Goal: Task Accomplishment & Management: Manage account settings

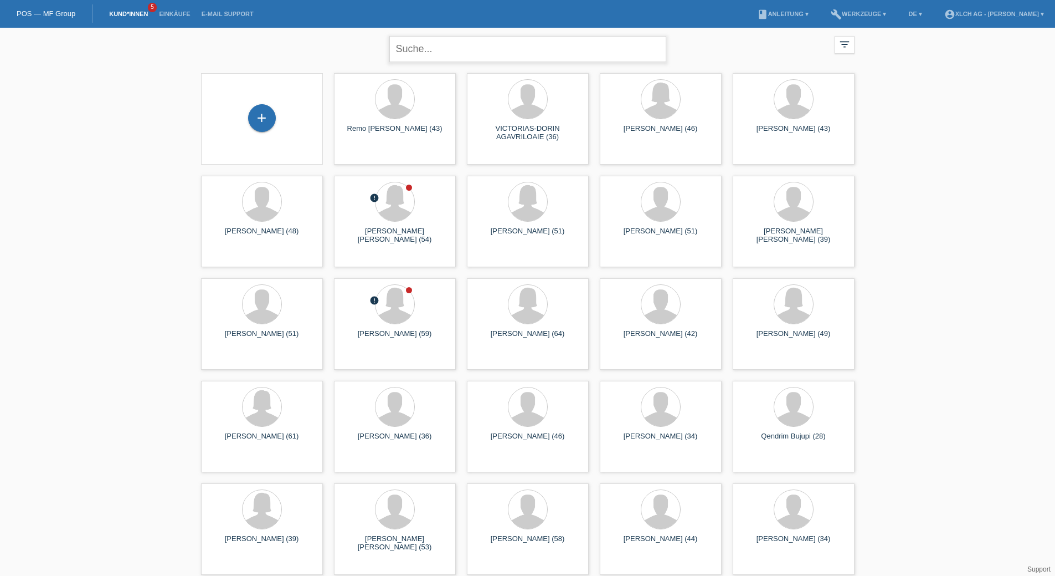
click at [412, 45] on input "text" at bounding box center [527, 49] width 277 height 26
type input "avila"
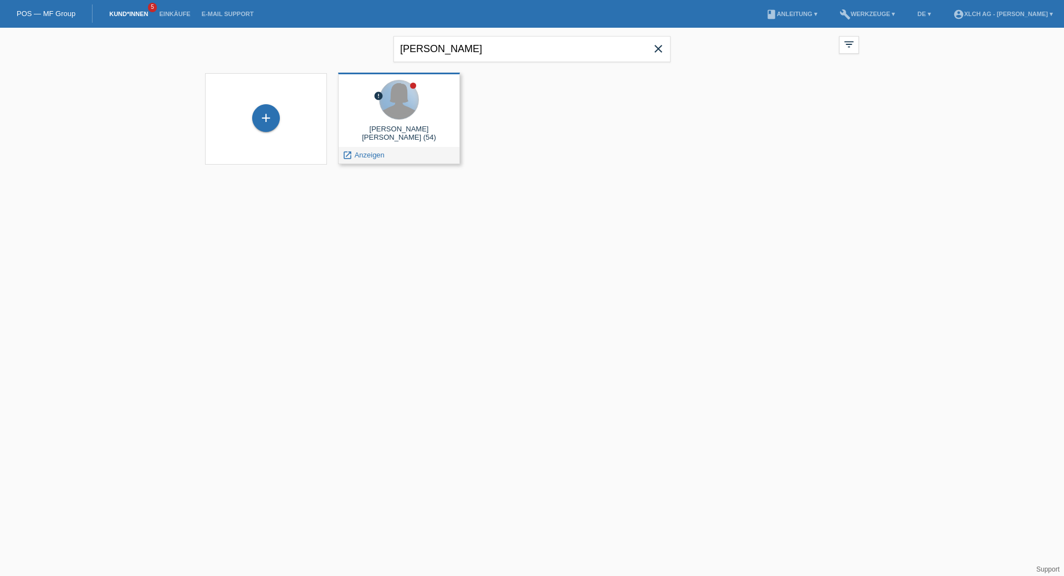
click at [411, 104] on div at bounding box center [398, 99] width 39 height 39
click at [377, 156] on span "Anzeigen" at bounding box center [370, 155] width 30 height 8
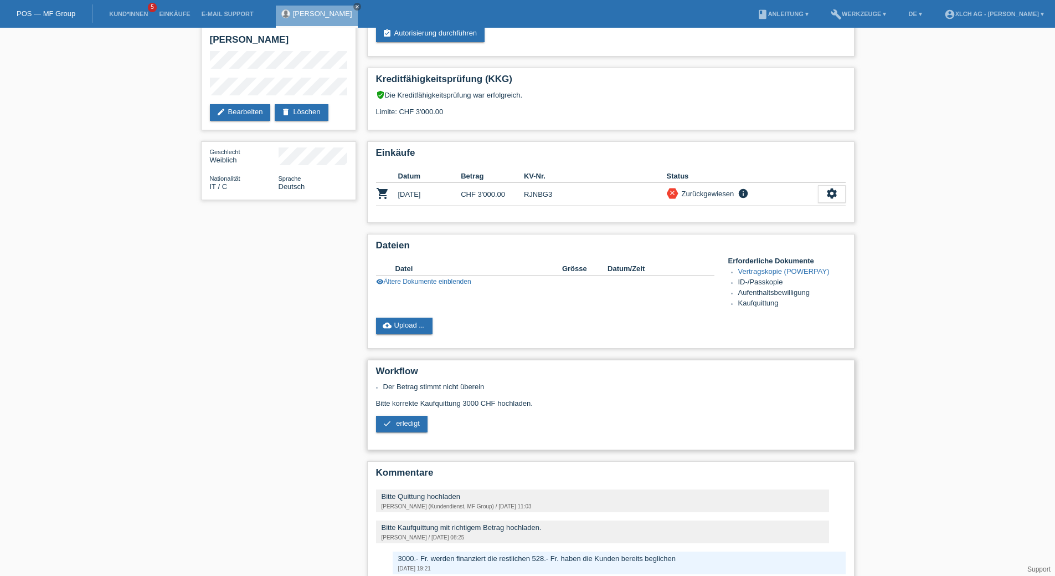
scroll to position [162, 0]
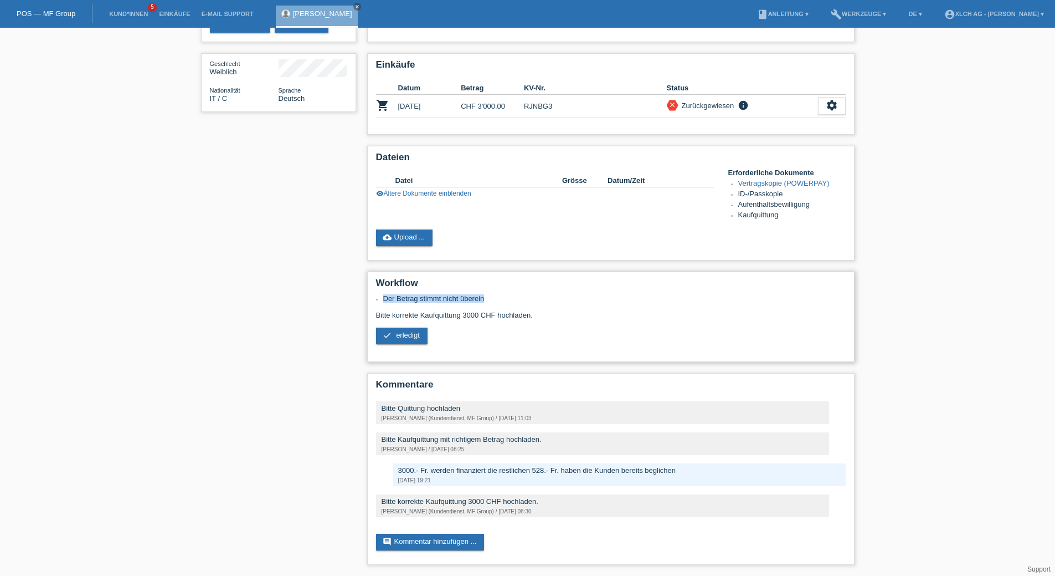
drag, startPoint x: 383, startPoint y: 288, endPoint x: 507, endPoint y: 294, distance: 124.3
click at [507, 294] on div "Der Betrag stimmt nicht überein Bitte korrekte Kaufquittung 3000 CHF hochladen.…" at bounding box center [611, 323] width 470 height 58
click at [503, 294] on li "Der Betrag stimmt nicht überein" at bounding box center [614, 298] width 463 height 8
click at [464, 189] on link "visibility Ältere Dokumente einblenden" at bounding box center [423, 193] width 95 height 8
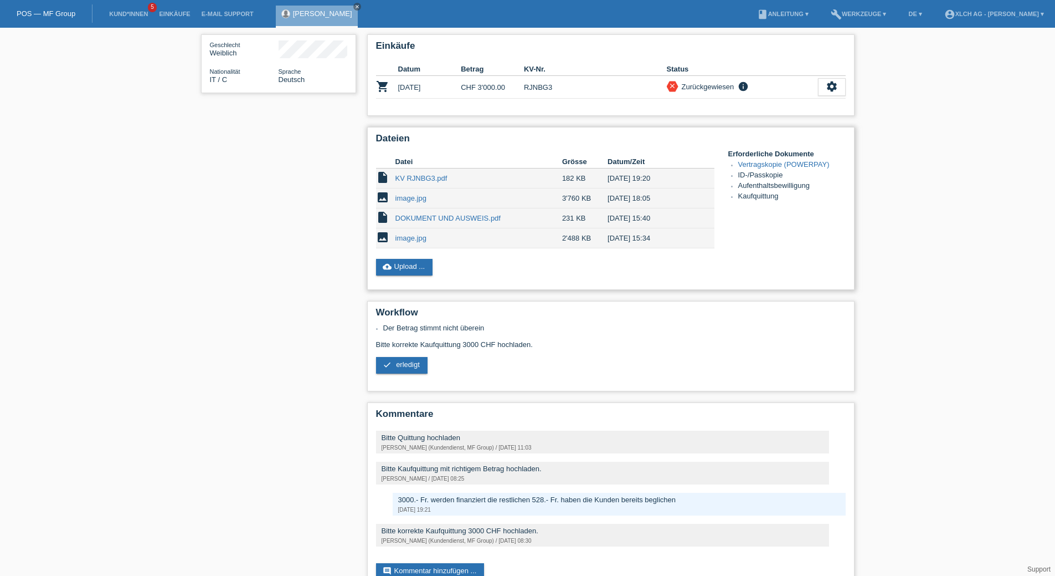
click at [411, 182] on link "KV RJNBG3.pdf" at bounding box center [422, 178] width 52 height 8
click at [418, 269] on link "cloud_upload Upload ..." at bounding box center [404, 267] width 57 height 17
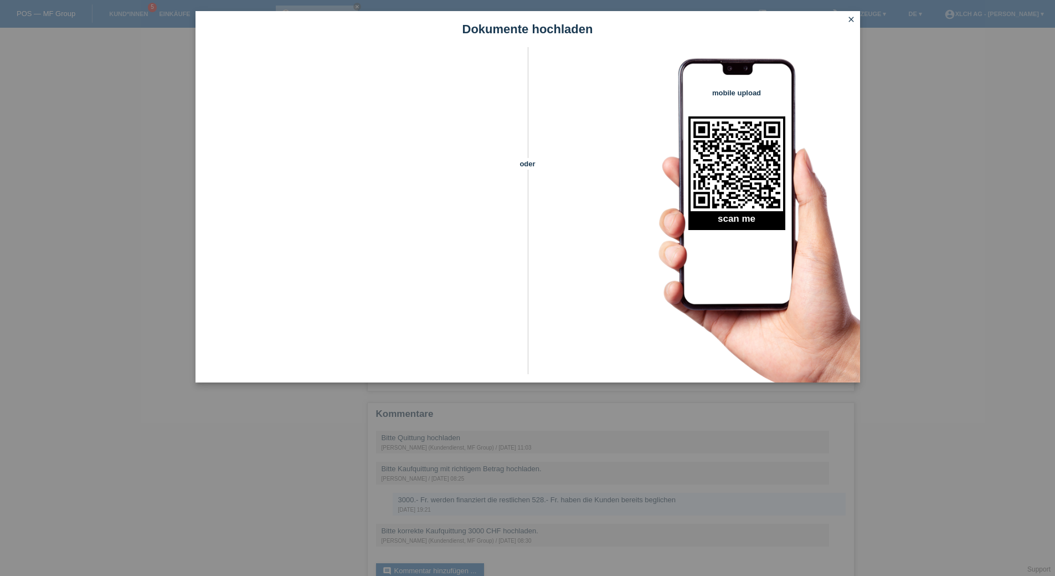
click at [850, 18] on icon "close" at bounding box center [851, 19] width 9 height 9
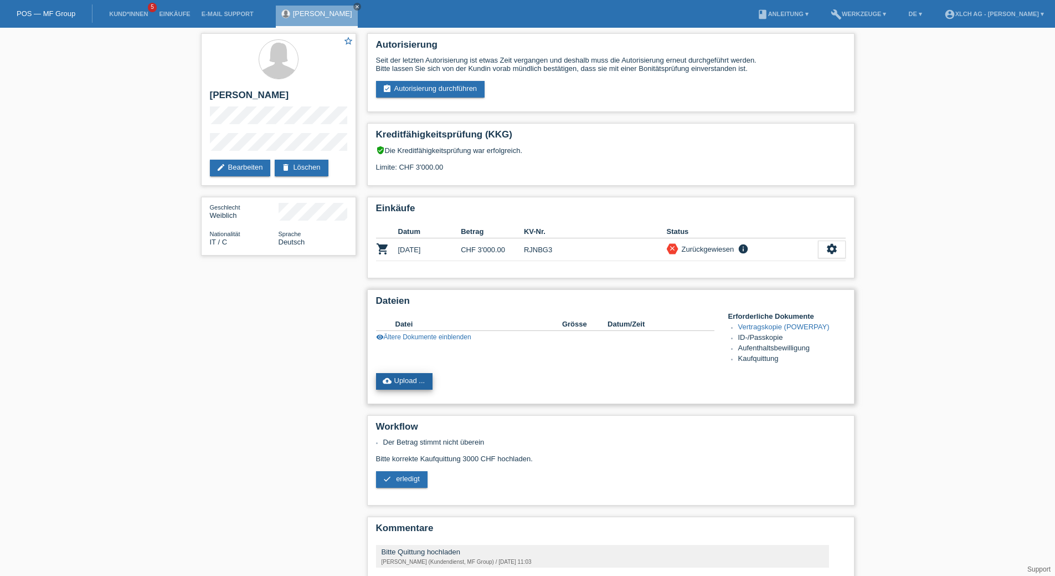
scroll to position [162, 0]
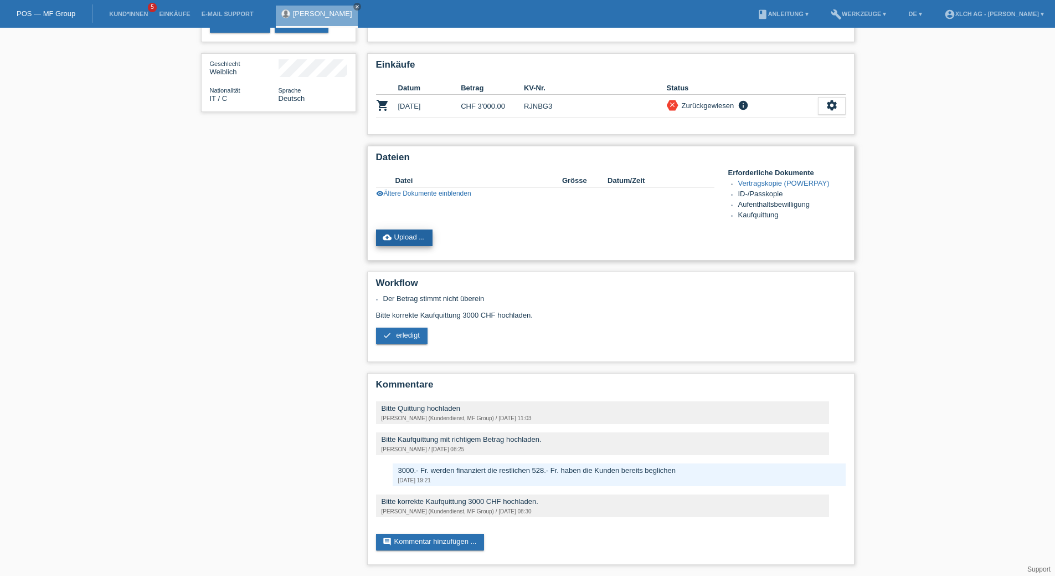
click at [410, 229] on link "cloud_upload Upload ..." at bounding box center [404, 237] width 57 height 17
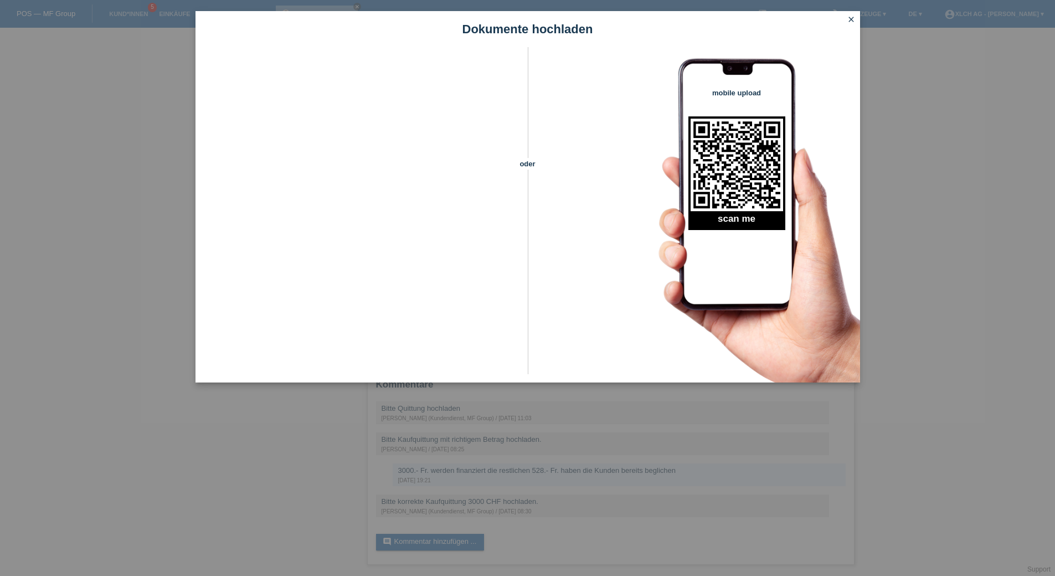
click at [856, 18] on link "close" at bounding box center [851, 20] width 14 height 13
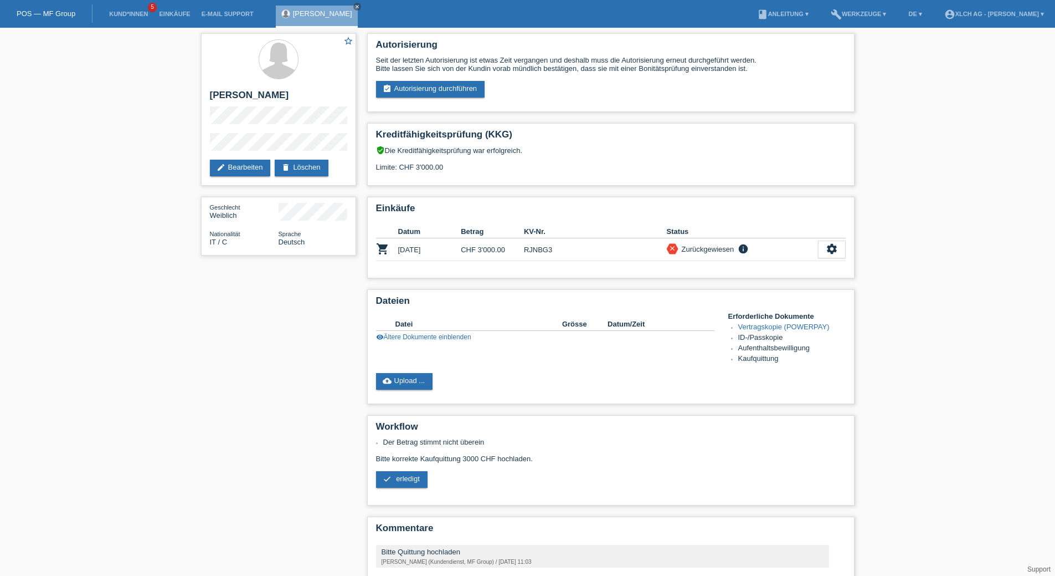
scroll to position [162, 0]
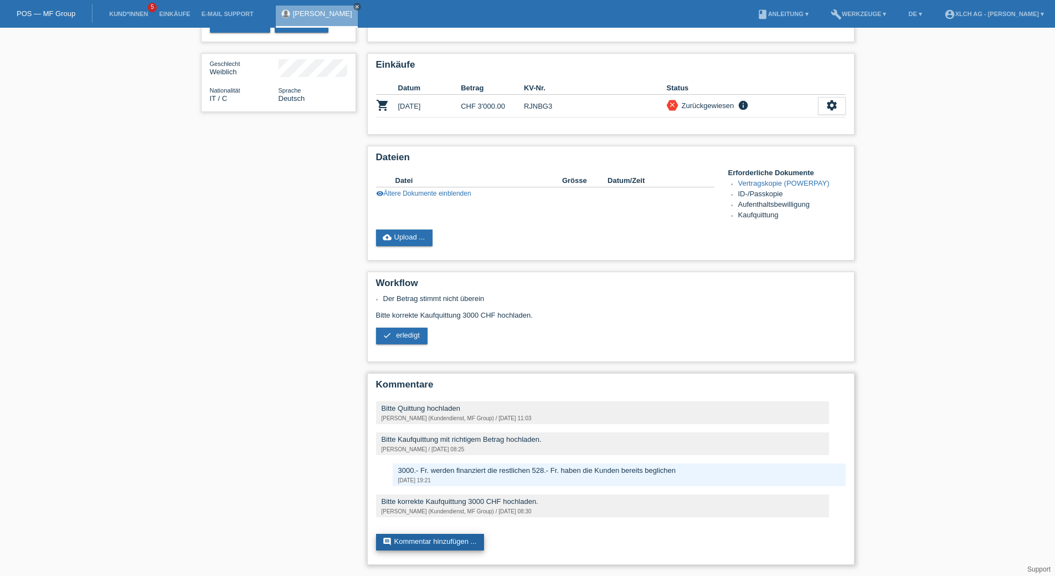
click at [422, 536] on link "comment Kommentar hinzufügen ..." at bounding box center [430, 541] width 109 height 17
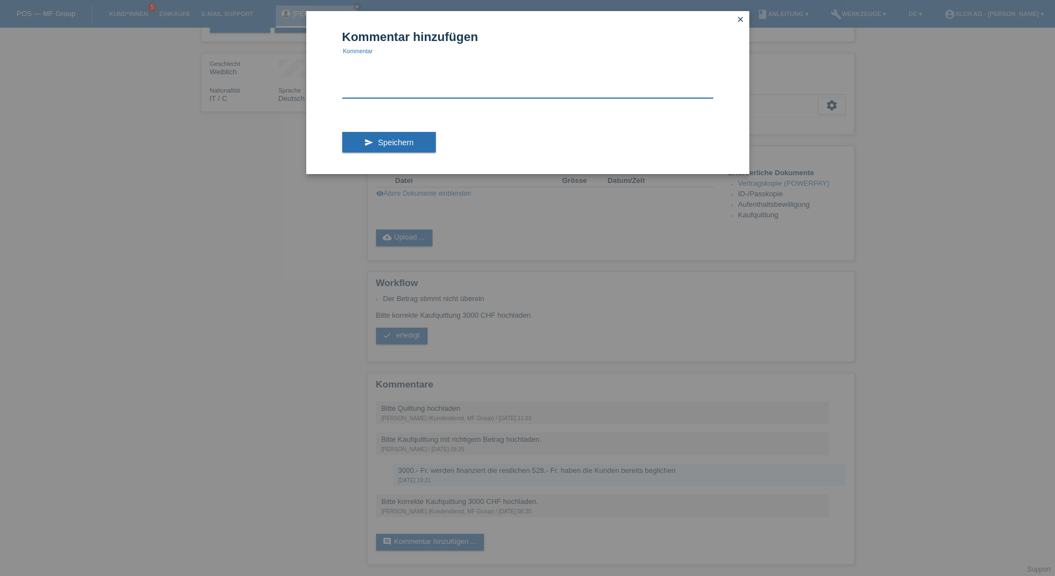
click at [393, 93] on textarea at bounding box center [527, 76] width 371 height 43
type textarea "H"
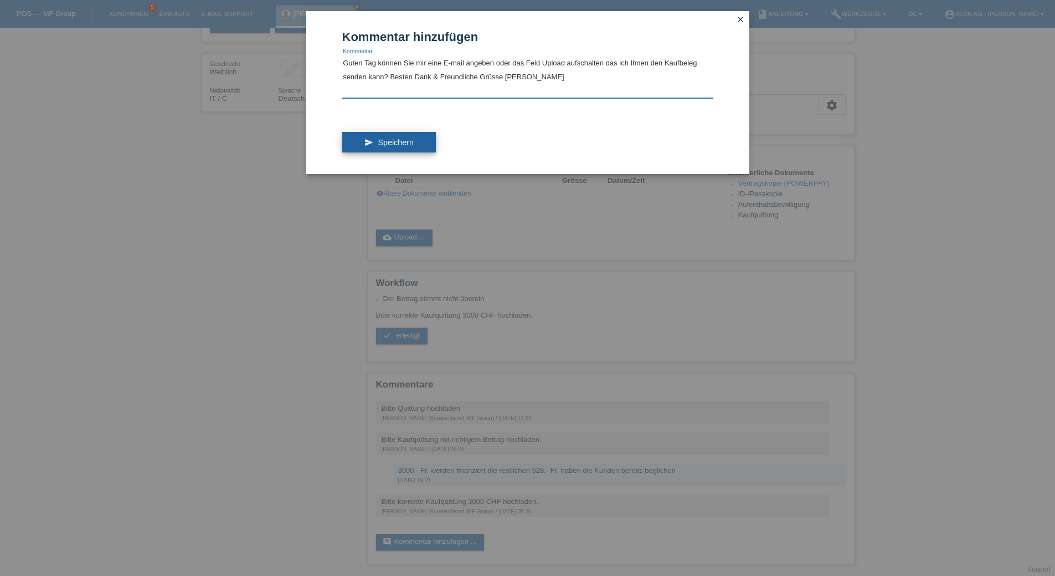
type textarea "Guten Tag können Sie mir eine E-mail angeben oder das Feld Upload aufschalten d…"
click at [424, 138] on button "send Speichern" at bounding box center [389, 142] width 94 height 21
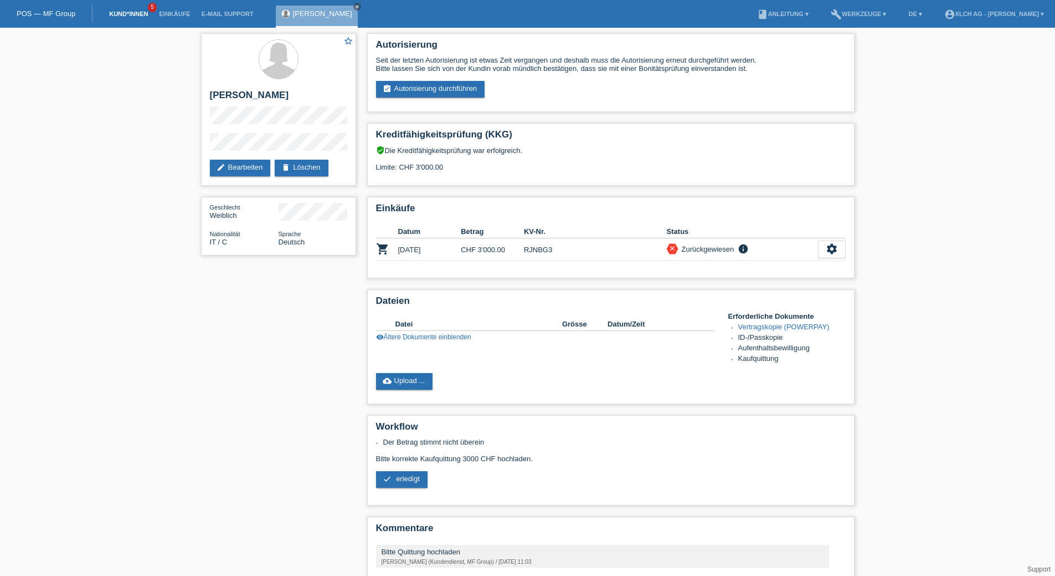
click at [136, 14] on link "Kund*innen" at bounding box center [129, 14] width 50 height 7
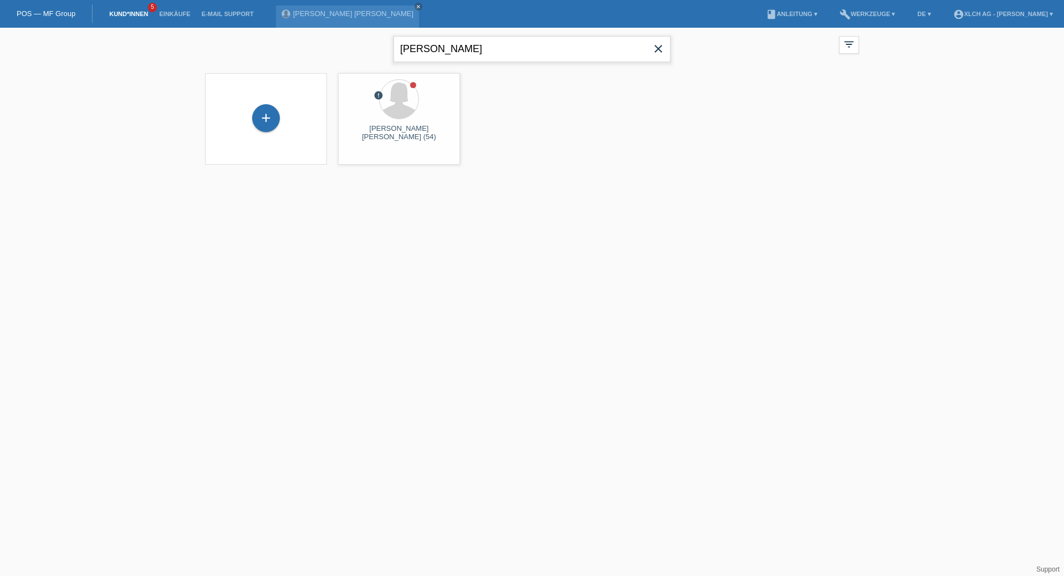
click at [429, 52] on input "[PERSON_NAME]" at bounding box center [531, 49] width 277 height 26
type input "a"
type input "SADIKI"
click at [516, 111] on div at bounding box center [531, 99] width 39 height 39
click at [512, 155] on span "Anzeigen" at bounding box center [503, 155] width 30 height 8
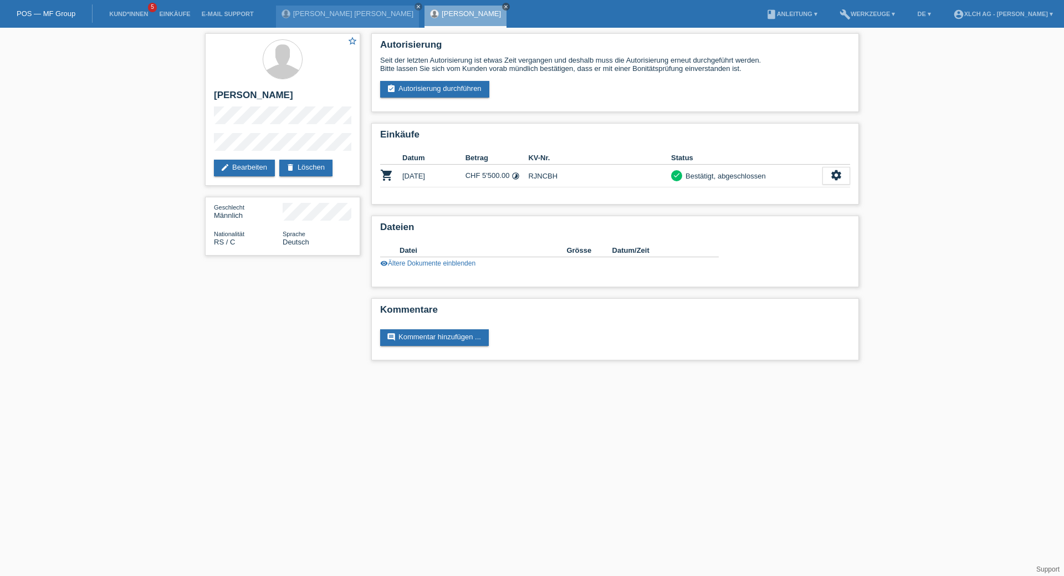
click at [503, 4] on icon "close" at bounding box center [506, 7] width 6 height 6
click at [415, 4] on icon "close" at bounding box center [418, 7] width 6 height 6
